Goal: Transaction & Acquisition: Purchase product/service

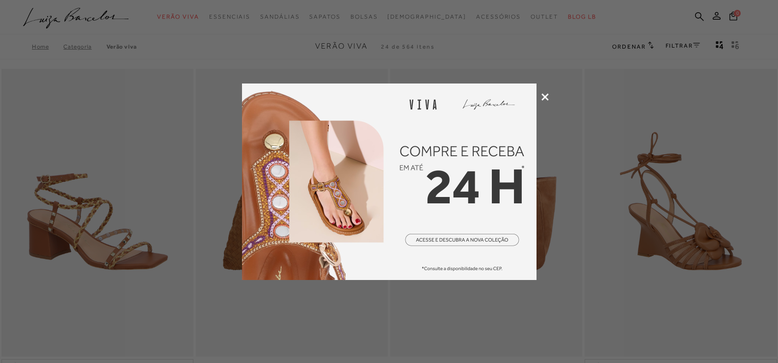
click at [548, 94] on icon at bounding box center [545, 96] width 7 height 7
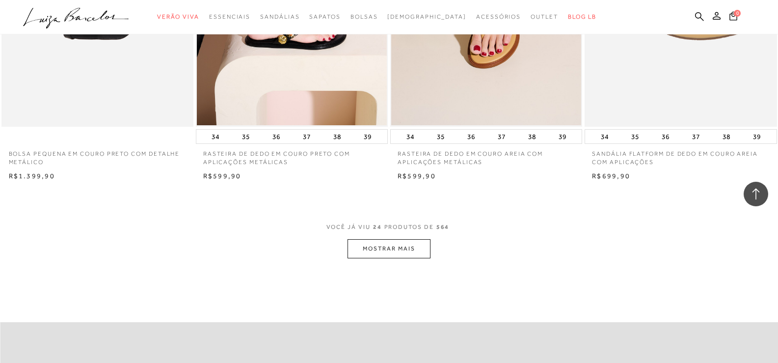
scroll to position [2060, 0]
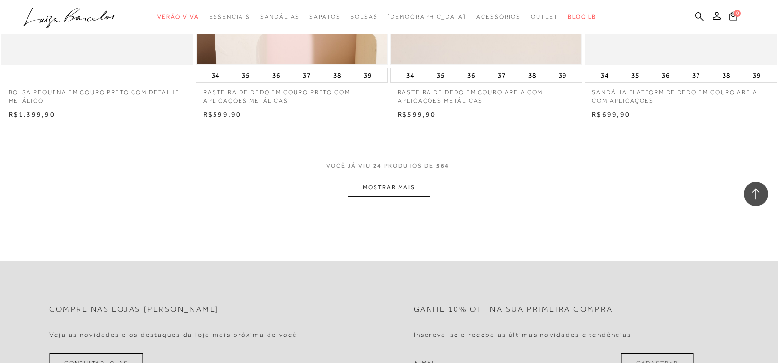
click at [380, 190] on button "MOSTRAR MAIS" at bounding box center [389, 187] width 82 height 19
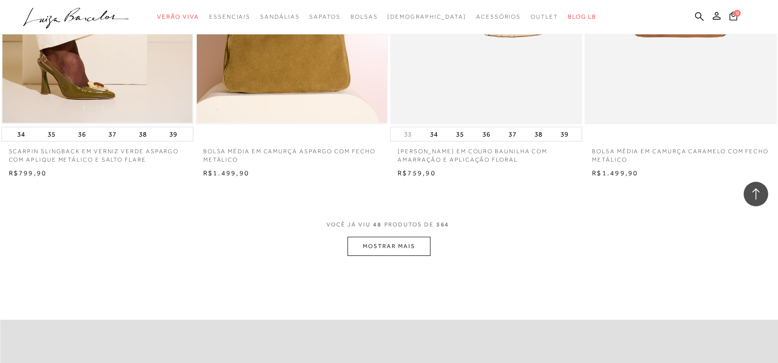
scroll to position [4141, 0]
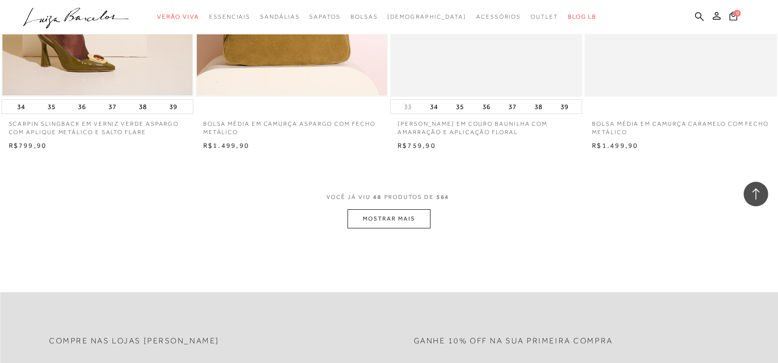
click at [391, 216] on button "MOSTRAR MAIS" at bounding box center [389, 218] width 82 height 19
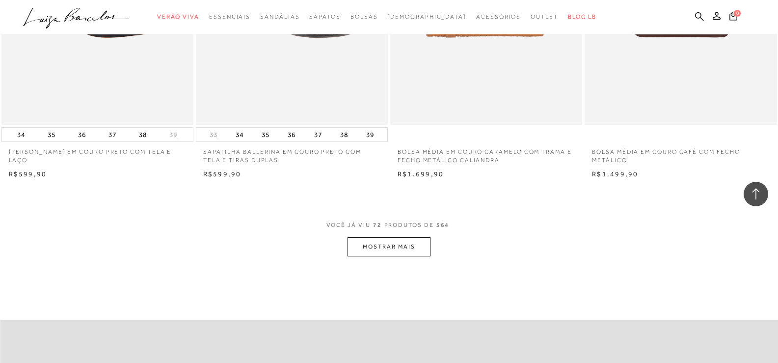
scroll to position [6235, 0]
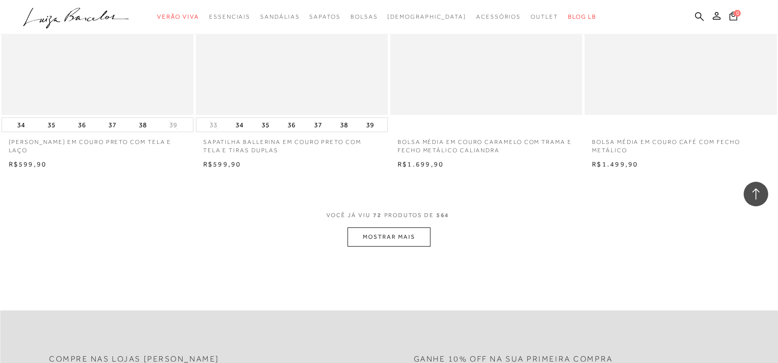
click at [372, 241] on button "MOSTRAR MAIS" at bounding box center [389, 236] width 82 height 19
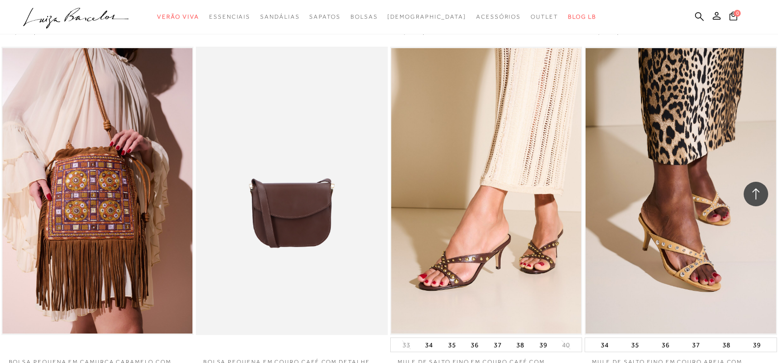
scroll to position [8260, 0]
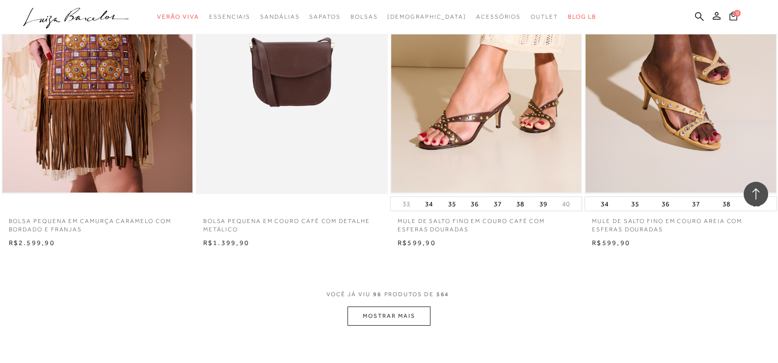
click at [380, 320] on button "MOSTRAR MAIS" at bounding box center [389, 315] width 82 height 19
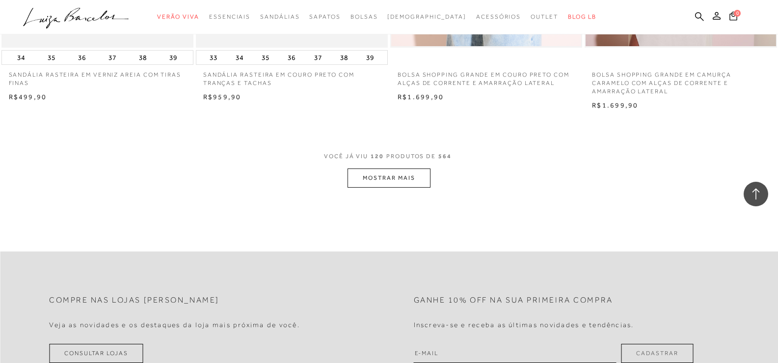
scroll to position [10538, 0]
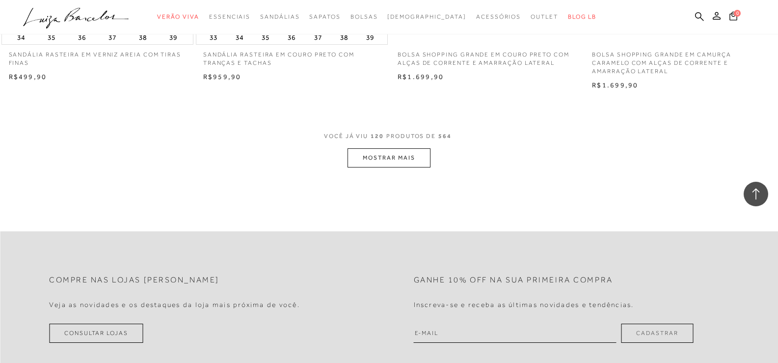
click at [402, 157] on button "MOSTRAR MAIS" at bounding box center [389, 157] width 82 height 19
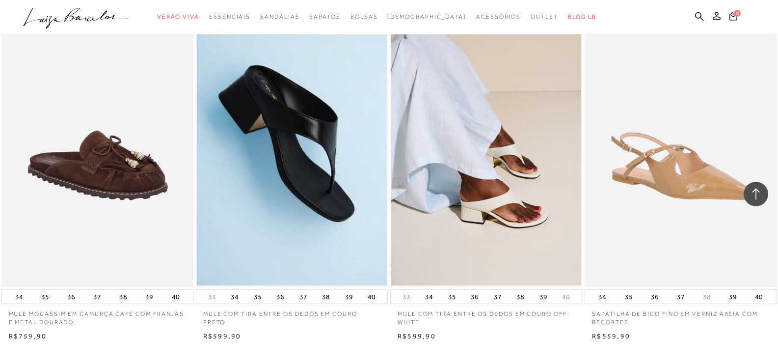
scroll to position [12404, 0]
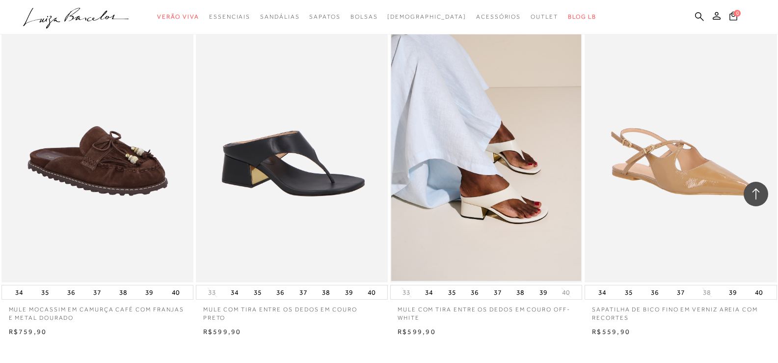
click at [280, 181] on img at bounding box center [292, 138] width 191 height 288
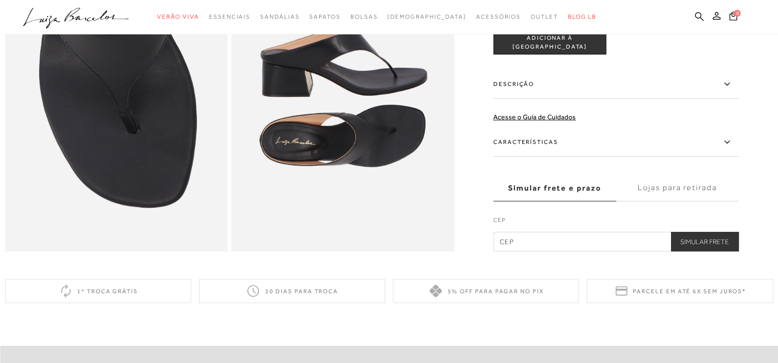
scroll to position [514, 0]
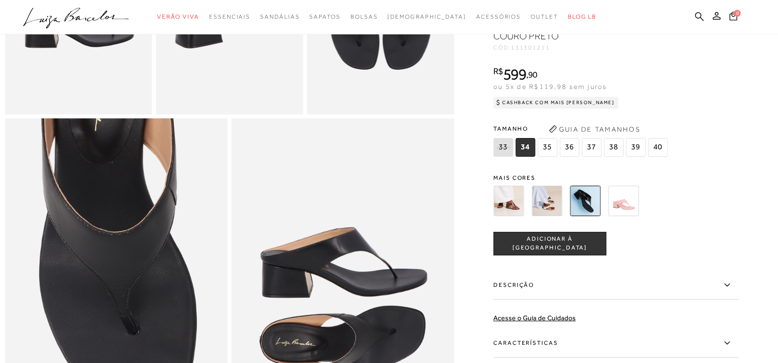
click at [594, 157] on span "37" at bounding box center [592, 147] width 20 height 19
click at [565, 252] on span "ADICIONAR À [GEOGRAPHIC_DATA]" at bounding box center [550, 243] width 112 height 17
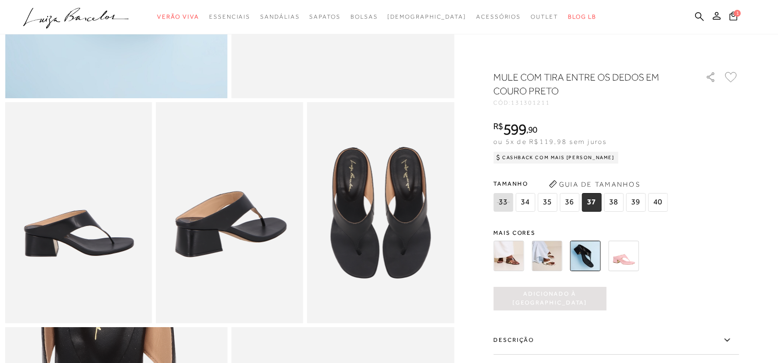
scroll to position [0, 0]
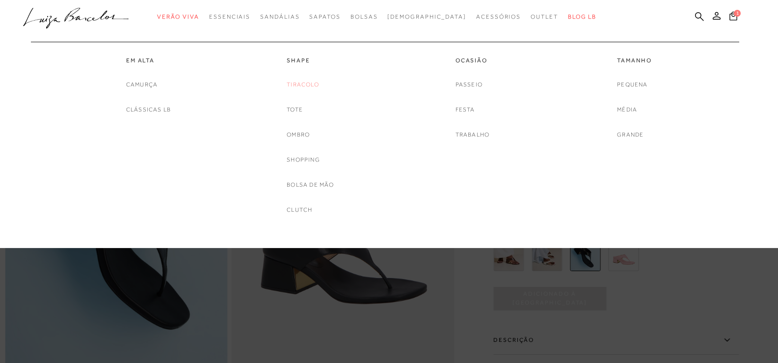
click at [303, 84] on link "Tiracolo" at bounding box center [303, 85] width 32 height 10
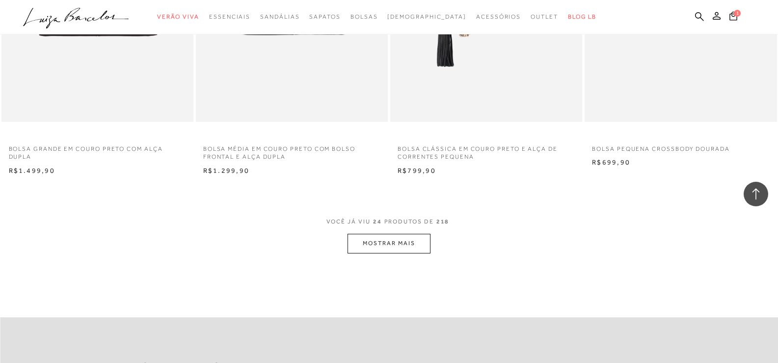
scroll to position [2007, 0]
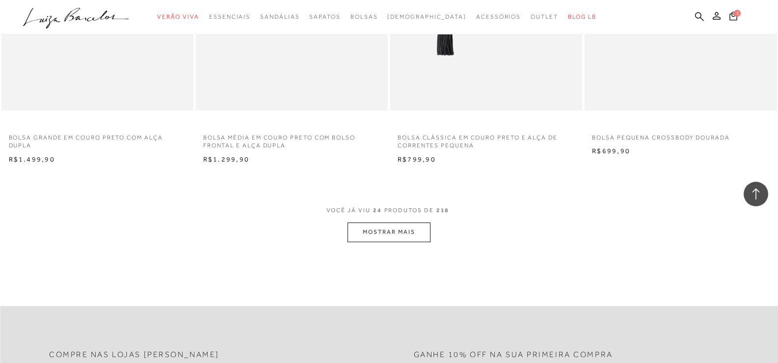
click at [379, 230] on button "MOSTRAR MAIS" at bounding box center [389, 231] width 82 height 19
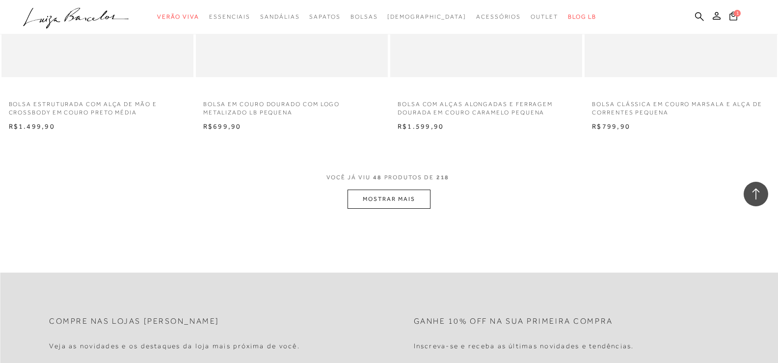
scroll to position [4172, 0]
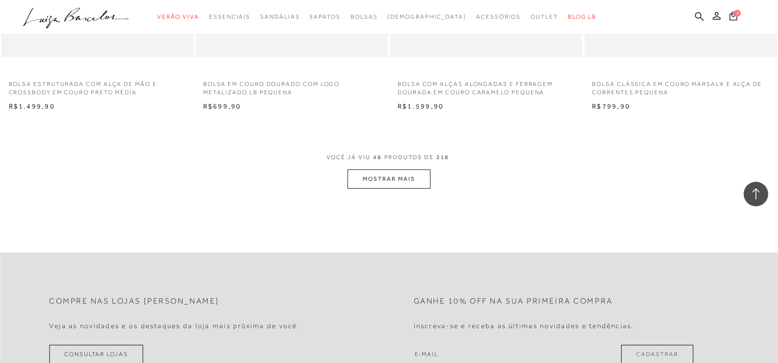
click at [401, 179] on button "MOSTRAR MAIS" at bounding box center [389, 178] width 82 height 19
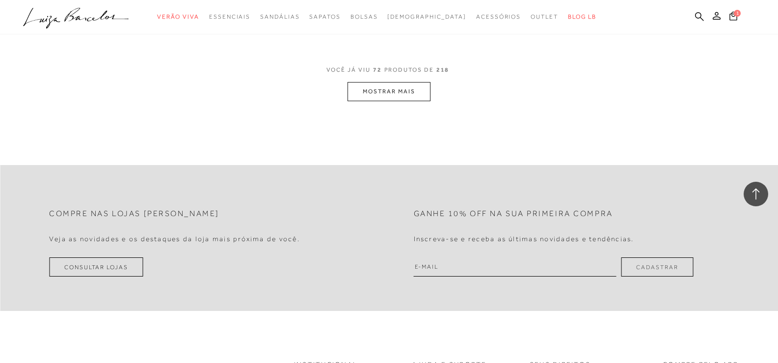
scroll to position [6411, 0]
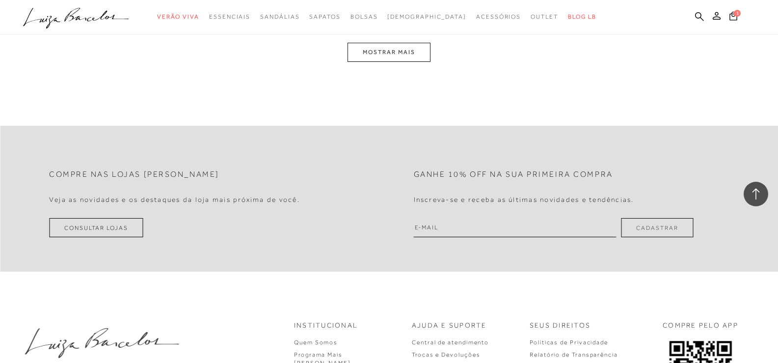
click at [397, 49] on button "MOSTRAR MAIS" at bounding box center [389, 52] width 82 height 19
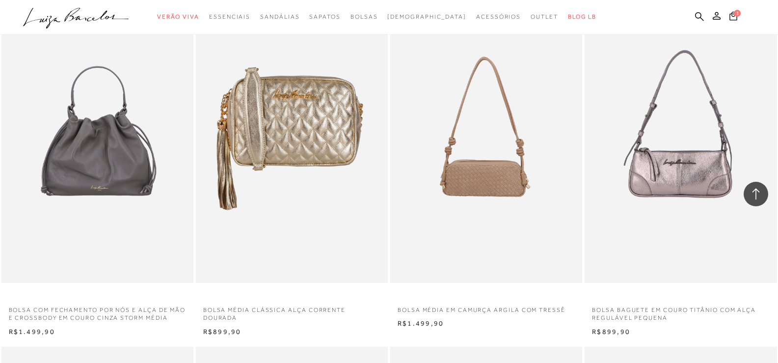
scroll to position [8531, 0]
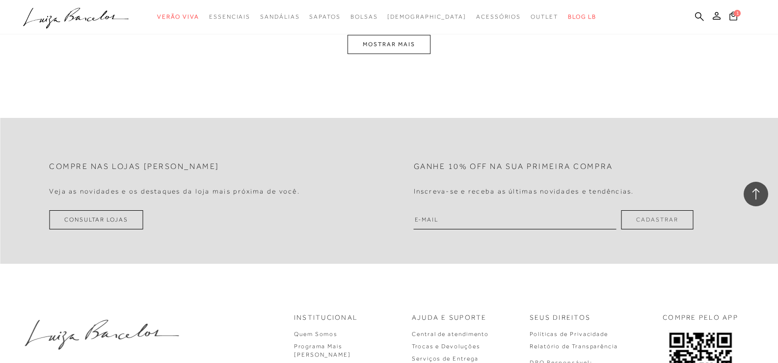
click at [407, 54] on button "MOSTRAR MAIS" at bounding box center [389, 44] width 82 height 19
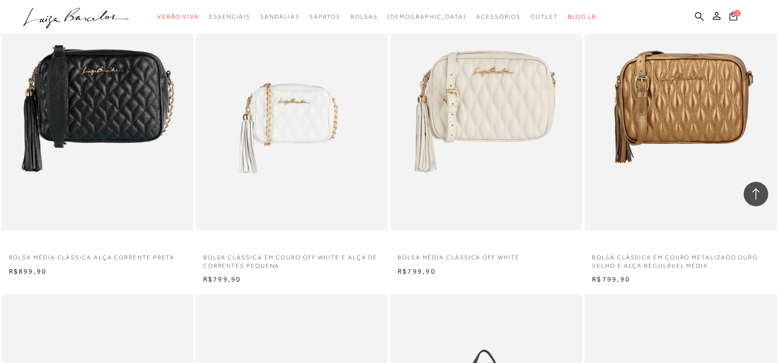
scroll to position [2586, 0]
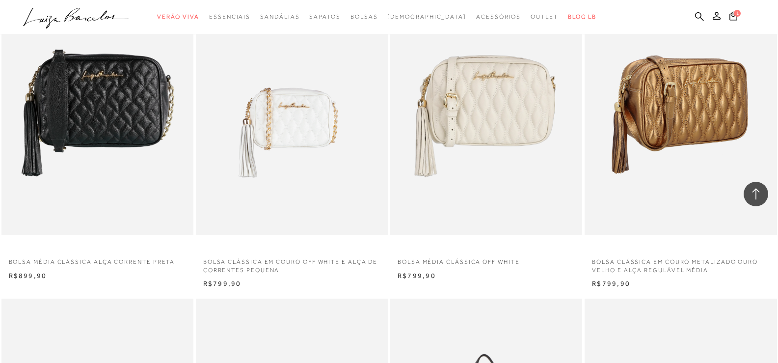
click at [669, 129] on img at bounding box center [681, 90] width 191 height 288
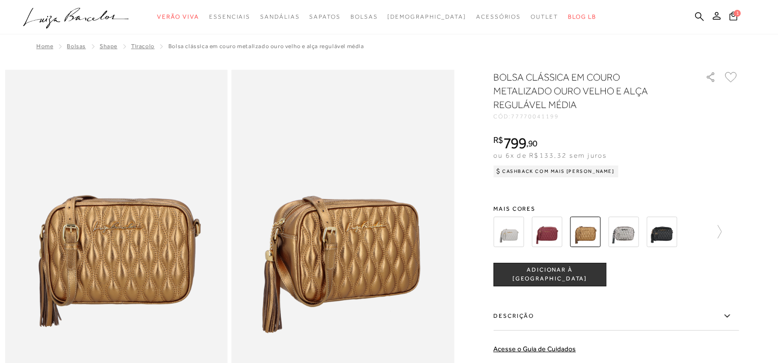
click at [666, 233] on img at bounding box center [662, 232] width 30 height 30
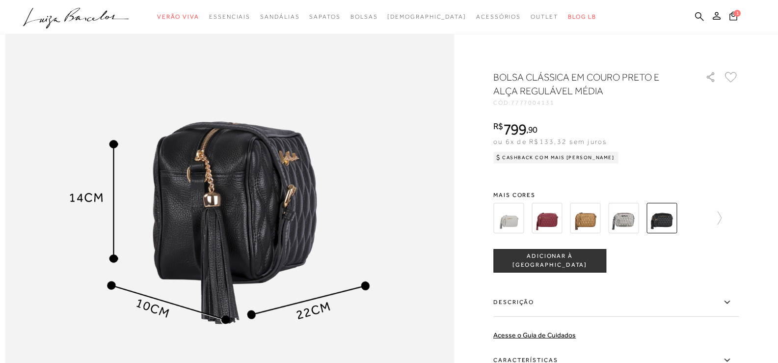
scroll to position [778, 0]
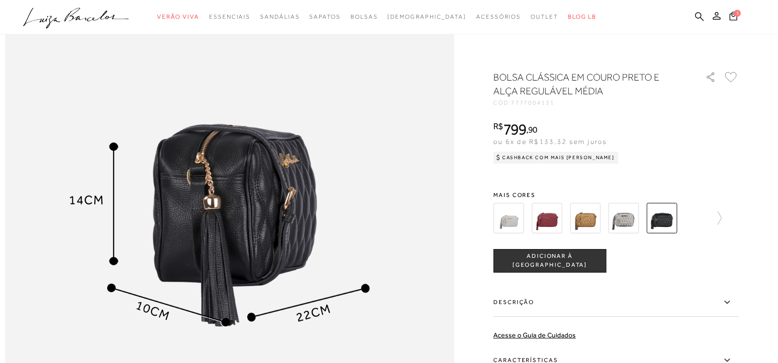
click at [565, 264] on span "ADICIONAR À [GEOGRAPHIC_DATA]" at bounding box center [550, 260] width 112 height 17
